Goal: Navigation & Orientation: Find specific page/section

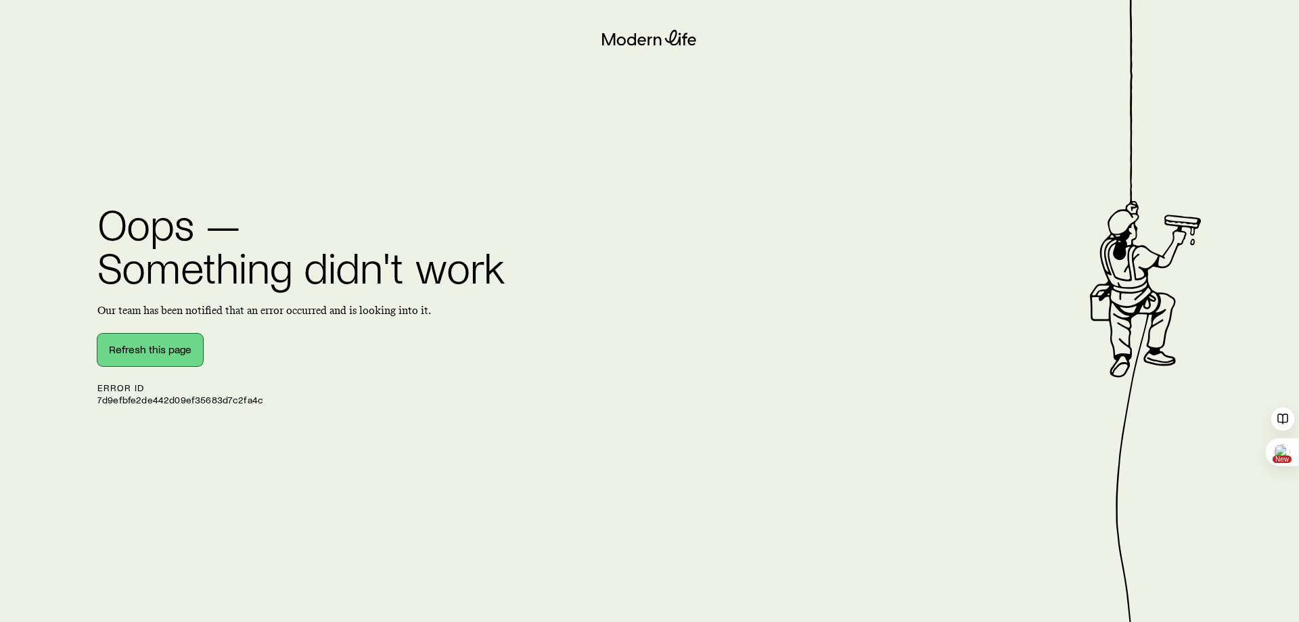
click at [155, 344] on button "Refresh this page" at bounding box center [150, 350] width 106 height 32
click at [971, 89] on div at bounding box center [609, 113] width 1186 height 1159
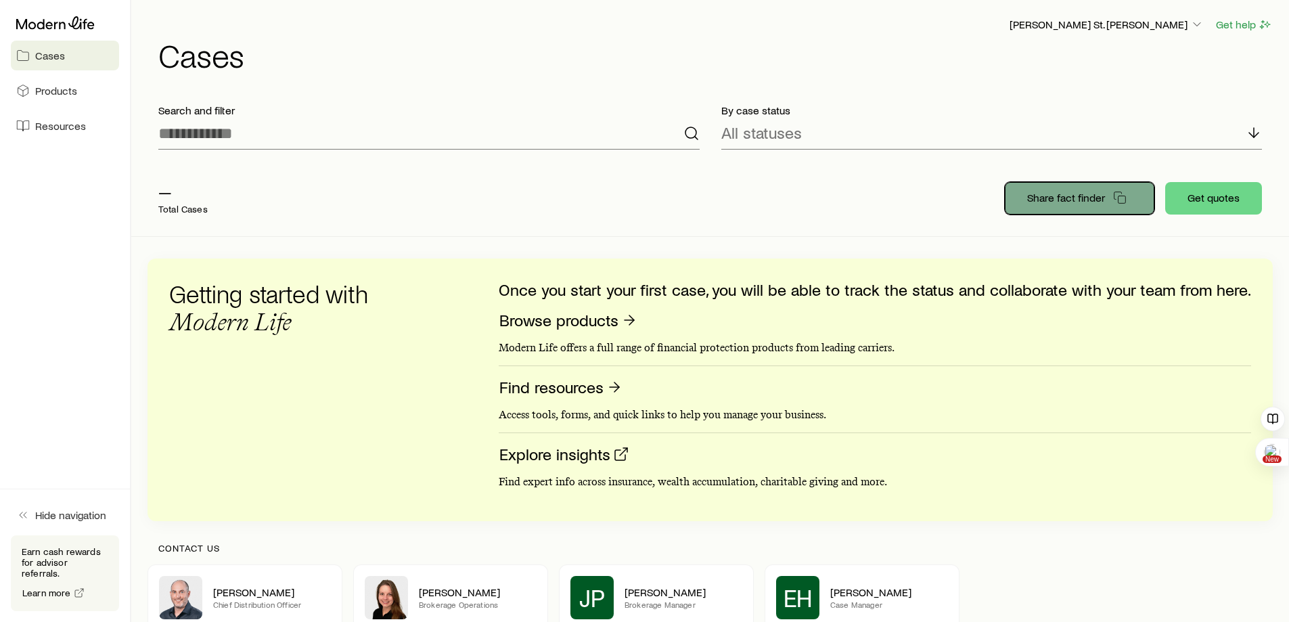
click at [1122, 194] on icon "button" at bounding box center [1120, 198] width 14 height 14
click at [58, 97] on span "Products" at bounding box center [56, 91] width 42 height 14
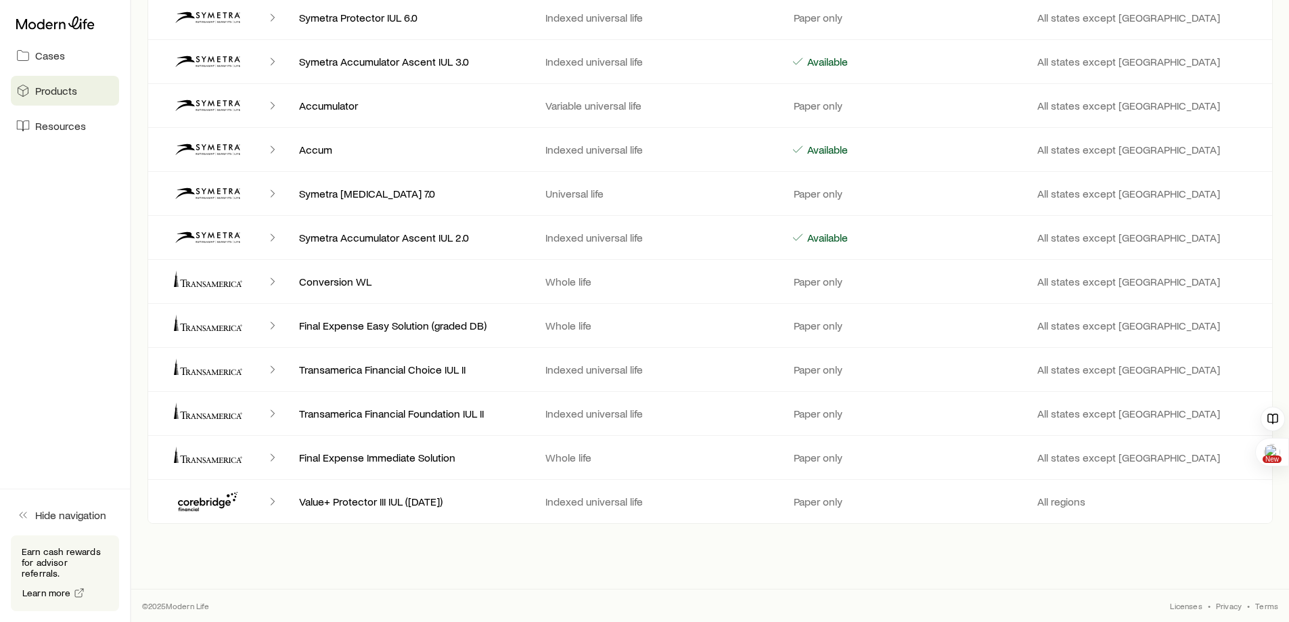
scroll to position [6211, 0]
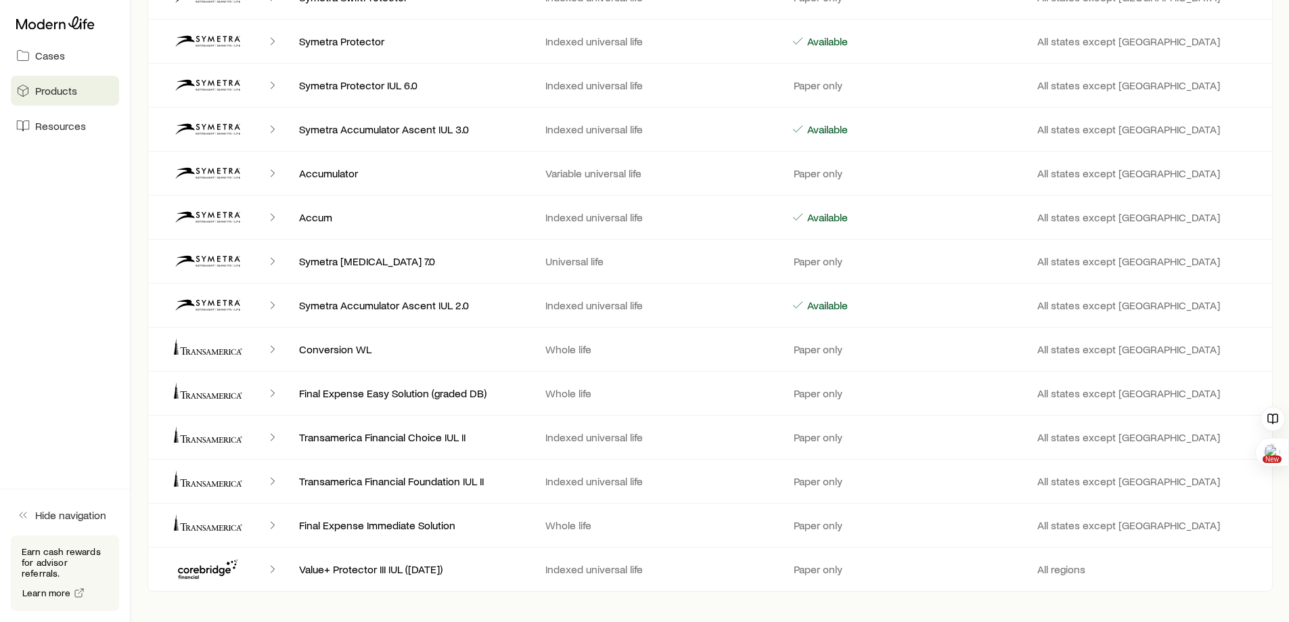
click at [809, 352] on p "Paper only" at bounding box center [816, 349] width 51 height 14
click at [227, 344] on icon "Client cases" at bounding box center [207, 349] width 81 height 32
click at [271, 348] on icon "Client cases" at bounding box center [273, 349] width 14 height 14
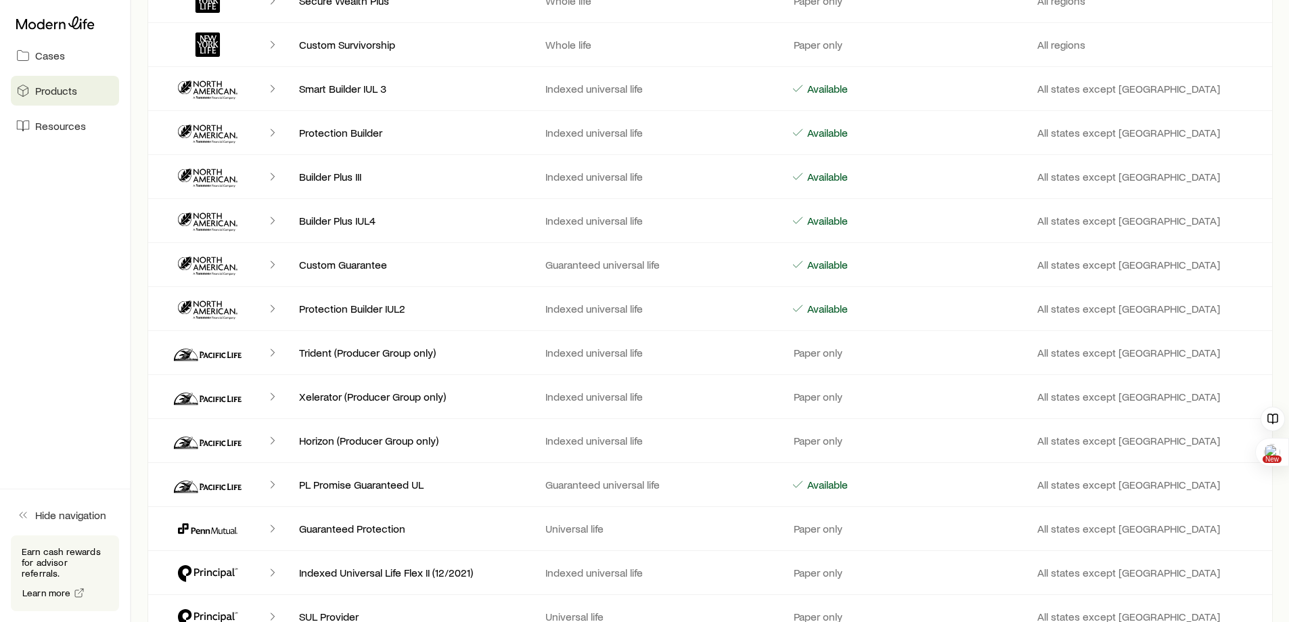
scroll to position [4045, 0]
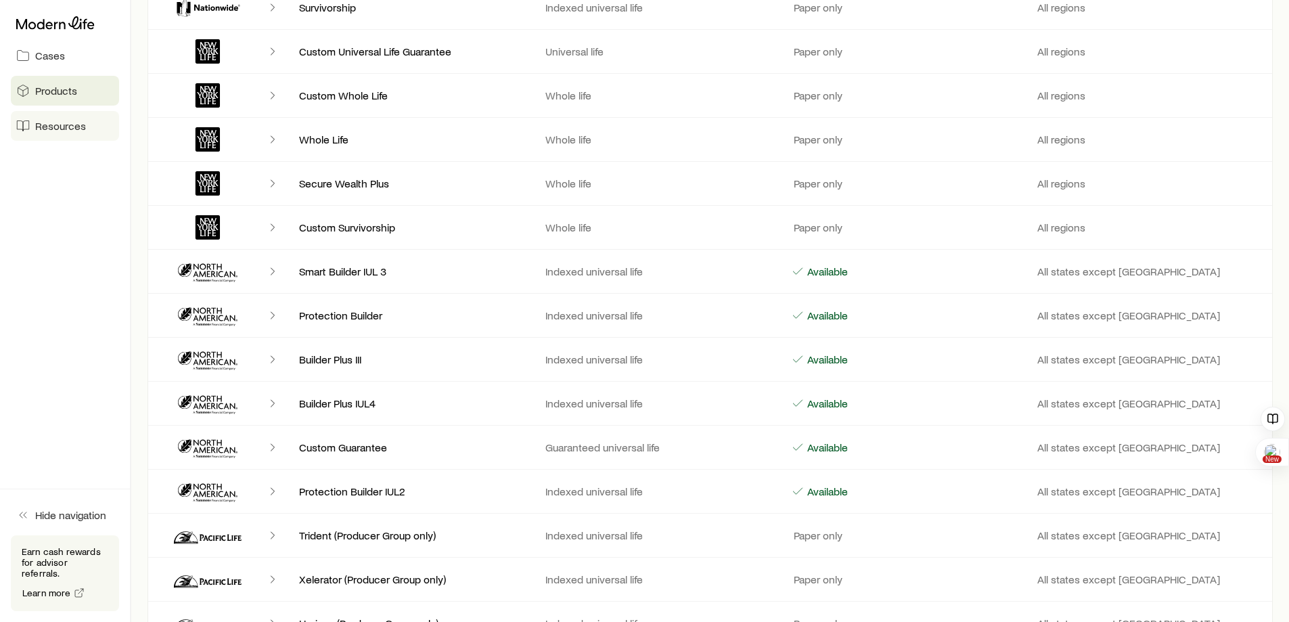
click at [69, 126] on span "Resources" at bounding box center [60, 126] width 51 height 14
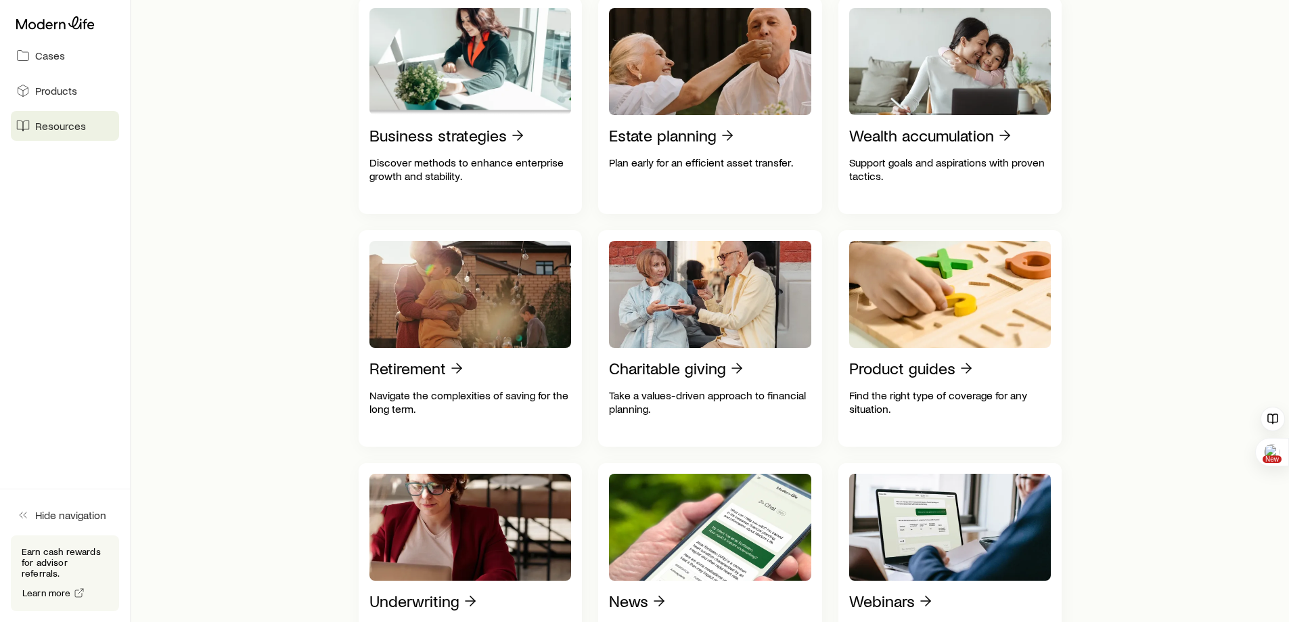
scroll to position [338, 0]
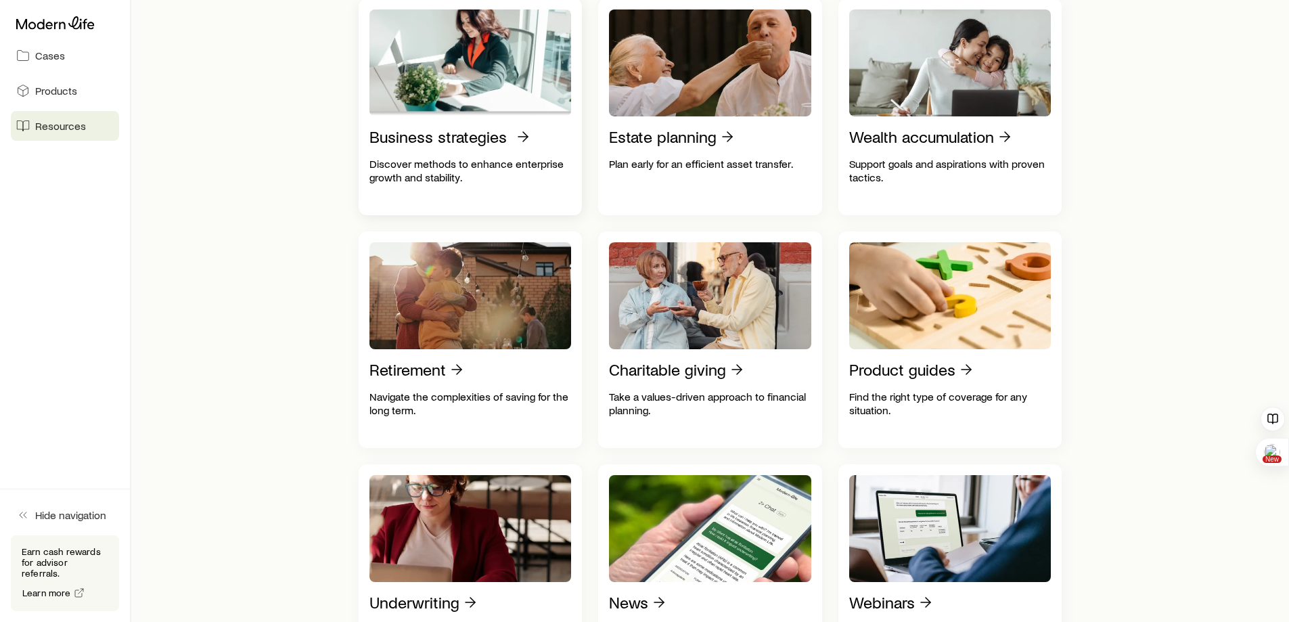
click at [470, 137] on p "Business strategies" at bounding box center [437, 136] width 137 height 19
